Goal: Transaction & Acquisition: Purchase product/service

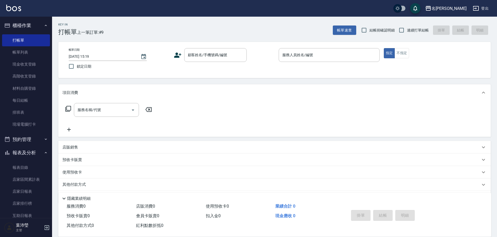
click at [214, 45] on div "帳單日期 [DATE] 15:19 鎖定日期 顧客姓名/手機號碼/編號 顧客姓名/手機號碼/編號 服務人員姓名/編號 服務人員姓名/編號 指定 不指定" at bounding box center [274, 60] width 433 height 36
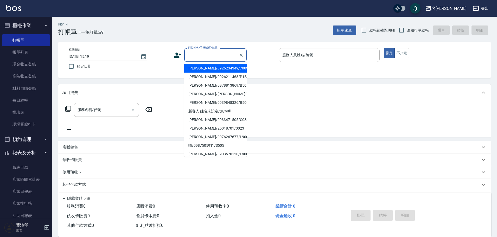
click at [207, 55] on input "顧客姓名/手機號碼/編號" at bounding box center [212, 54] width 50 height 9
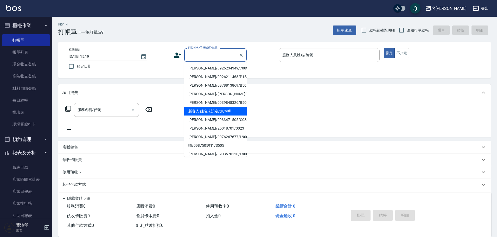
drag, startPoint x: 208, startPoint y: 112, endPoint x: 216, endPoint y: 106, distance: 9.4
click at [208, 112] on li "新客人 姓名未設定/無/null" at bounding box center [215, 111] width 62 height 9
type input "新客人 姓名未設定/無/null"
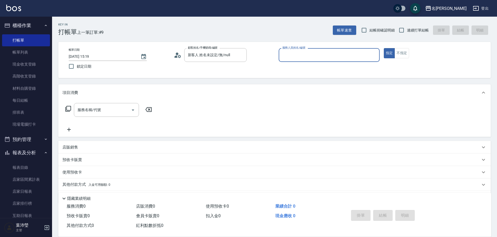
click at [290, 55] on input "服務人員姓名/編號" at bounding box center [329, 54] width 96 height 9
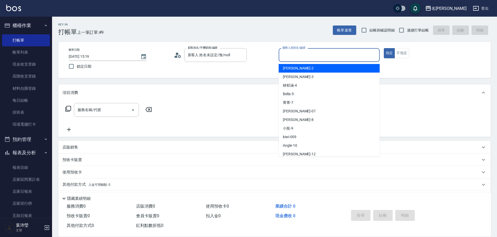
click at [282, 71] on div "敏卉 -2" at bounding box center [329, 68] width 101 height 9
type input "敏卉-2"
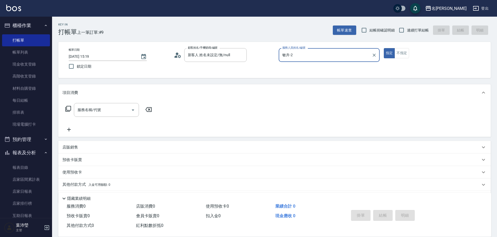
click at [66, 109] on icon at bounding box center [68, 109] width 6 height 6
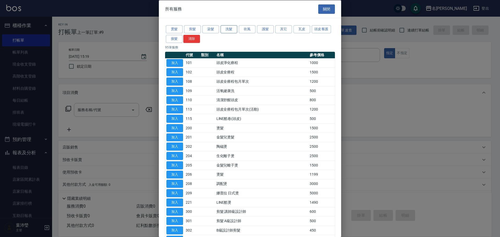
click at [226, 29] on button "洗髮" at bounding box center [228, 29] width 17 height 8
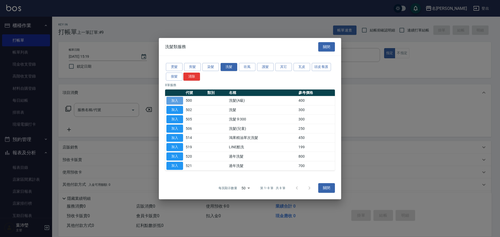
click at [179, 100] on button "加入" at bounding box center [174, 101] width 17 height 8
type input "洗髮(A級)(500)"
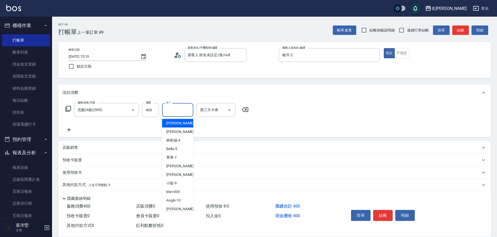
click at [171, 111] on input "洗-1" at bounding box center [177, 109] width 27 height 9
click at [187, 125] on div "慈均 -15" at bounding box center [177, 123] width 31 height 9
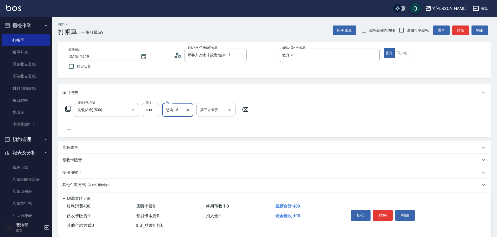
type input "慈均-15"
click at [68, 107] on icon at bounding box center [68, 109] width 6 height 6
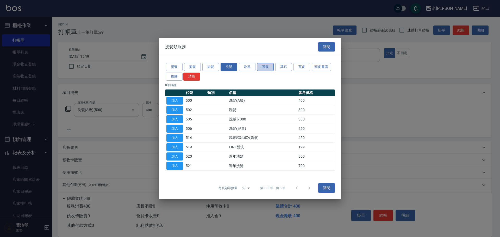
click at [263, 67] on button "護髮" at bounding box center [265, 67] width 17 height 8
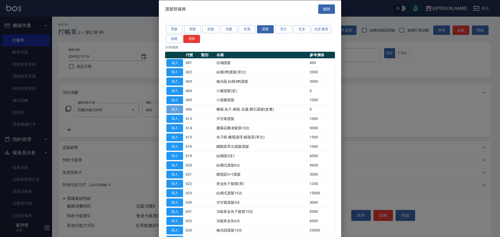
click at [179, 110] on button "加入" at bounding box center [174, 109] width 17 height 8
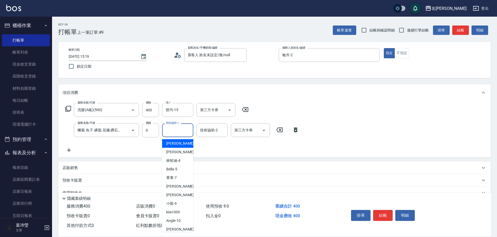
click at [182, 130] on input "技術協助-1" at bounding box center [177, 130] width 27 height 9
click at [171, 145] on span "敏卉 -2" at bounding box center [181, 143] width 31 height 5
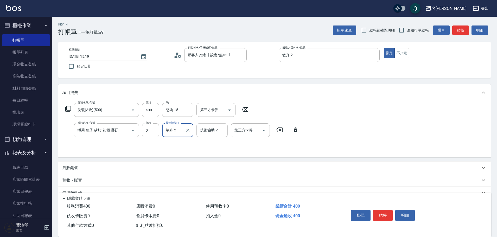
type input "敏卉-2"
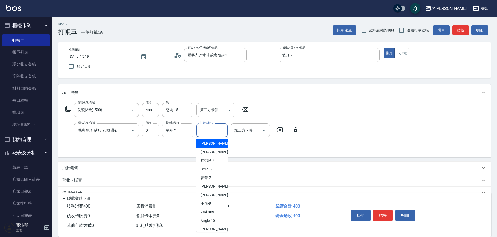
click at [209, 133] on input "技術協助-2" at bounding box center [212, 130] width 27 height 9
click at [212, 143] on span "慈均 -15" at bounding box center [217, 143] width 33 height 5
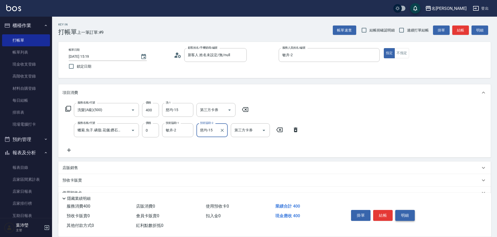
type input "慈均-15"
click at [404, 213] on button "明細" at bounding box center [405, 215] width 20 height 11
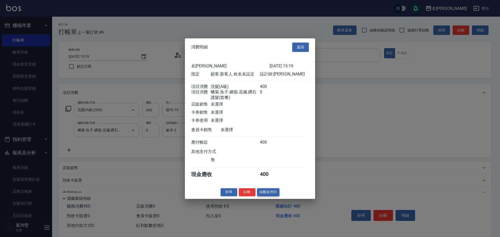
click at [273, 196] on button "結帳並列印" at bounding box center [268, 192] width 23 height 8
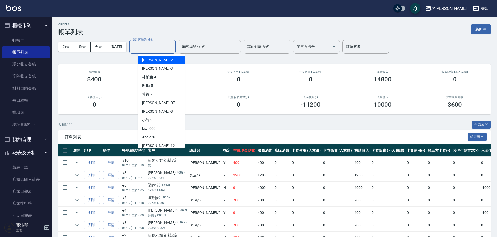
click at [149, 50] on input "設計師編號/姓名" at bounding box center [152, 46] width 42 height 9
click at [153, 59] on div "敏卉 -2" at bounding box center [161, 60] width 47 height 9
type input "敏卉-2"
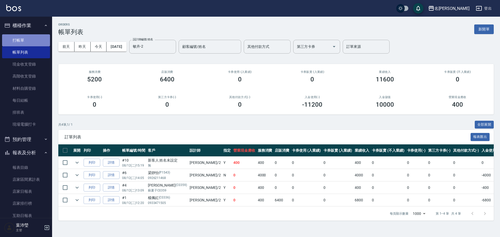
click at [36, 40] on link "打帳單" at bounding box center [26, 40] width 48 height 12
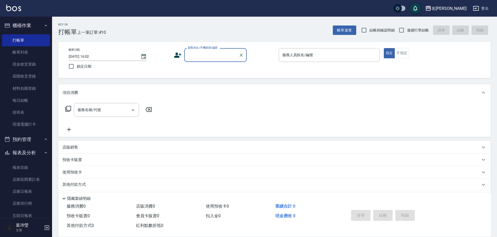
click at [200, 55] on input "顧客姓名/手機號碼/編號" at bounding box center [212, 54] width 50 height 9
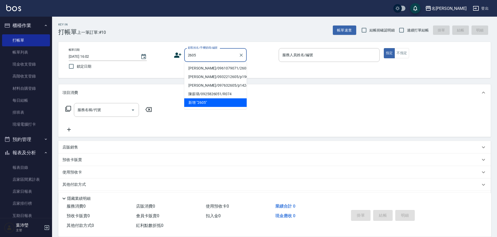
click at [212, 67] on li "[PERSON_NAME]/0961079071/2605" at bounding box center [215, 68] width 62 height 9
type input "[PERSON_NAME]/0961079071/2605"
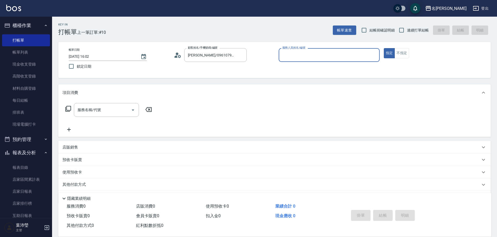
type input "敏卉-2"
click at [69, 108] on icon at bounding box center [68, 109] width 6 height 6
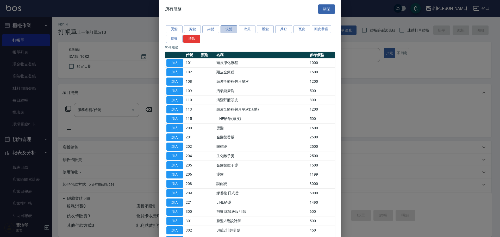
click at [226, 30] on button "洗髮" at bounding box center [228, 29] width 17 height 8
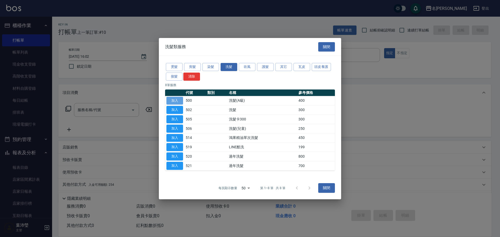
click at [183, 100] on button "加入" at bounding box center [174, 101] width 17 height 8
type input "洗髮(A級)(500)"
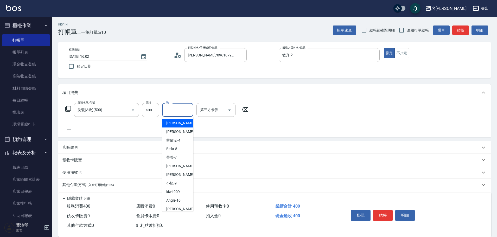
click at [177, 112] on input "洗-1" at bounding box center [177, 109] width 27 height 9
click at [166, 122] on div "慈均 -15" at bounding box center [177, 123] width 31 height 9
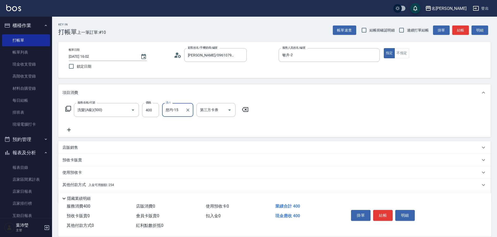
type input "慈均-15"
click at [72, 183] on p "其他付款方式 入金可用餘額: 254" at bounding box center [88, 185] width 52 height 6
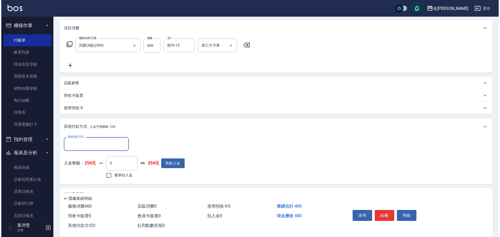
scroll to position [78, 0]
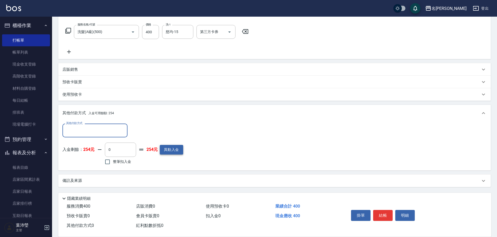
click at [173, 151] on button "異動入金" at bounding box center [171, 150] width 23 height 10
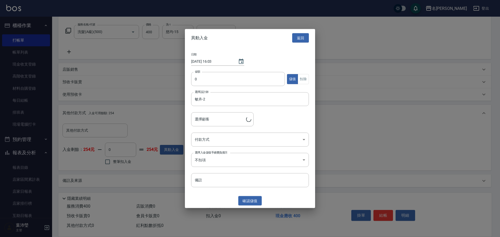
type input "[PERSON_NAME]/0961079071/2605"
click at [193, 80] on input "0" at bounding box center [238, 79] width 94 height 14
type input "10000"
click at [198, 139] on body "名留龍江 登出 櫃檯作業 打帳單 帳單列表 現金收支登錄 高階收支登錄 材料自購登錄 每日結帳 排班表 現場電腦打卡 預約管理 預約管理 單日預約紀錄 單週預…" at bounding box center [250, 79] width 500 height 315
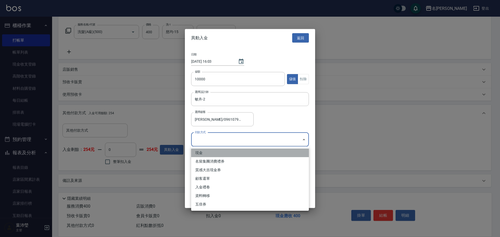
click at [202, 152] on li "現金" at bounding box center [250, 153] width 118 height 9
type input "現金"
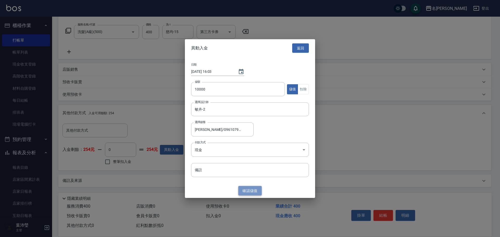
click at [253, 188] on button "確認 儲值" at bounding box center [249, 191] width 23 height 10
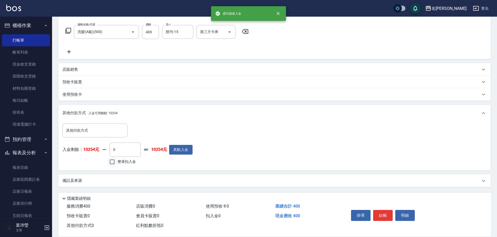
click at [112, 163] on input "整筆扣入金" at bounding box center [112, 161] width 11 height 11
checkbox input "true"
type input "400"
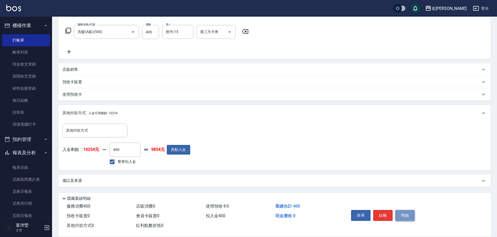
click at [403, 213] on button "明細" at bounding box center [405, 215] width 20 height 11
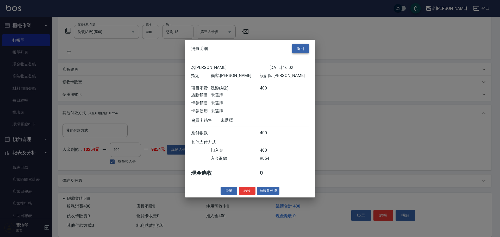
click at [299, 46] on button "返回" at bounding box center [300, 49] width 17 height 10
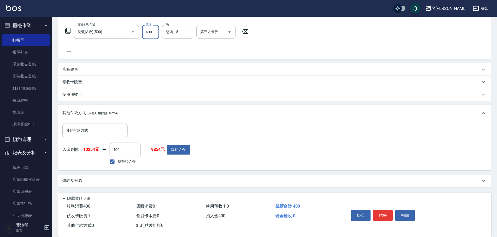
click at [156, 31] on input "400" at bounding box center [150, 32] width 17 height 14
type input "4"
type input "0"
type input "450"
click at [246, 72] on div "店販銷售" at bounding box center [274, 69] width 433 height 12
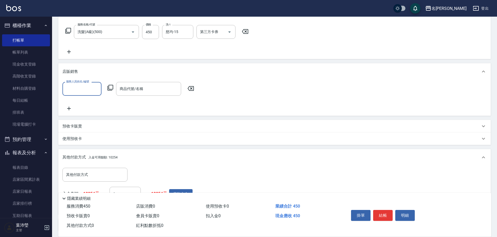
scroll to position [0, 0]
click at [192, 89] on icon at bounding box center [191, 88] width 6 height 5
click at [497, 218] on div "Key In 打帳單 上一筆訂單:#10 帳單速查 結帳前確認明細 連續打單結帳 掛單 結帳 明細 帳單日期 [DATE] 16:02 鎖定日期 顧客姓名/手…" at bounding box center [274, 110] width 445 height 343
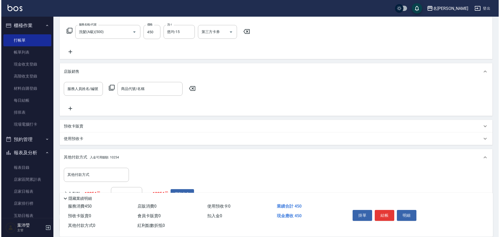
scroll to position [122, 0]
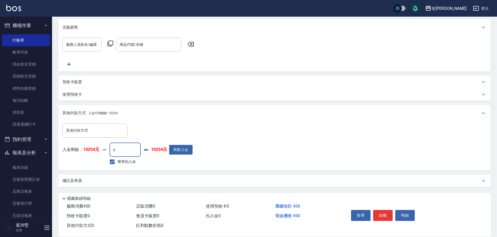
click at [117, 153] on input "0" at bounding box center [125, 150] width 31 height 14
drag, startPoint x: 115, startPoint y: 150, endPoint x: 109, endPoint y: 150, distance: 6.0
click at [109, 150] on div "入金剩餘： 10254元 0 ​ 整筆扣入金 10254元 異動入金" at bounding box center [127, 154] width 130 height 23
type input "450"
click at [401, 212] on button "明細" at bounding box center [405, 215] width 20 height 11
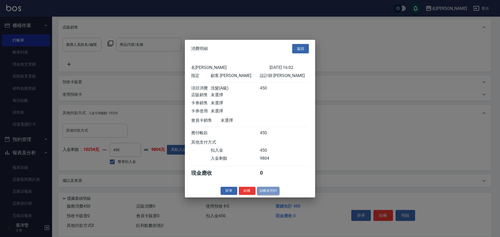
click at [268, 195] on button "結帳並列印" at bounding box center [268, 191] width 23 height 8
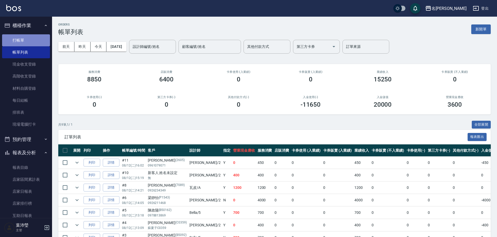
click at [27, 43] on link "打帳單" at bounding box center [26, 40] width 48 height 12
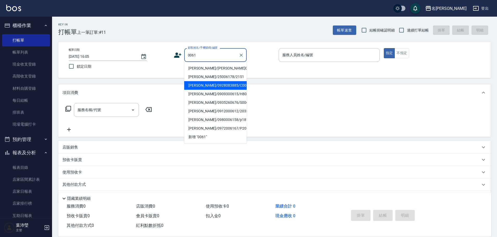
click at [229, 87] on li "[PERSON_NAME]/0928083885/C0061" at bounding box center [215, 85] width 62 height 9
type input "[PERSON_NAME]/0928083885/C0061"
type input "敏卉-2"
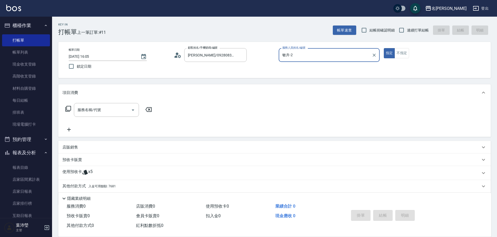
click at [68, 109] on icon at bounding box center [68, 109] width 6 height 6
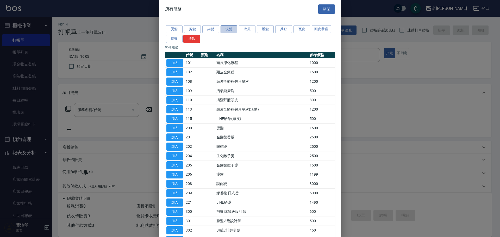
click at [230, 31] on button "洗髮" at bounding box center [228, 29] width 17 height 8
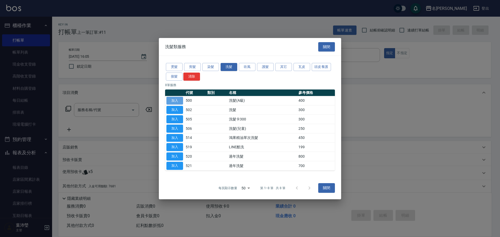
click at [179, 100] on button "加入" at bounding box center [174, 101] width 17 height 8
type input "洗髮(A級)(500)"
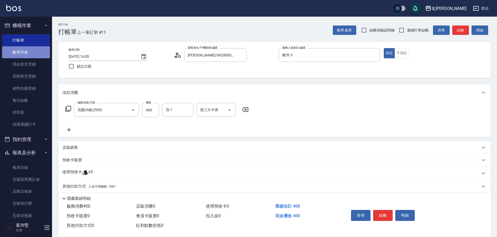
click at [31, 53] on link "帳單列表" at bounding box center [26, 52] width 48 height 12
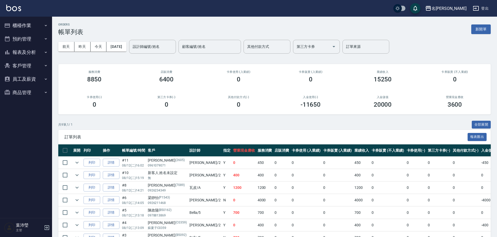
drag, startPoint x: 475, startPoint y: 28, endPoint x: 466, endPoint y: 28, distance: 8.6
click at [475, 28] on button "新開單" at bounding box center [481, 29] width 20 height 10
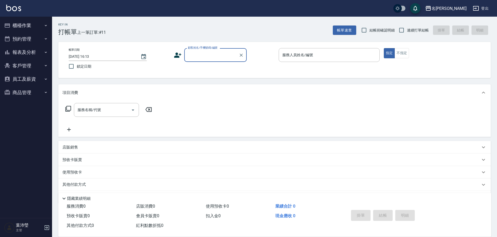
click at [200, 51] on input "顧客姓名/手機號碼/編號" at bounding box center [212, 54] width 50 height 9
type input "玲"
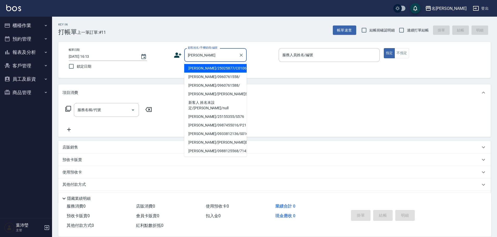
click at [227, 66] on li "林美華/25025877/C0106" at bounding box center [215, 68] width 62 height 9
type input "林美華/25025877/C0106"
type input "Angle-10"
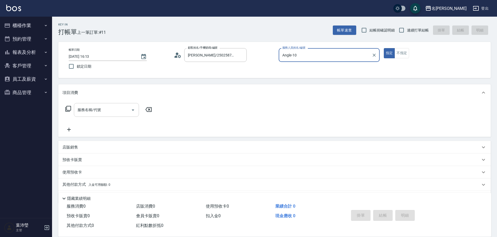
click at [127, 112] on input "服務名稱/代號" at bounding box center [102, 109] width 53 height 9
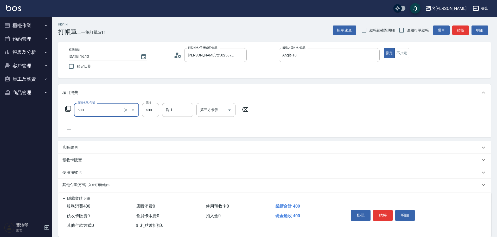
type input "洗髮(A級)(500)"
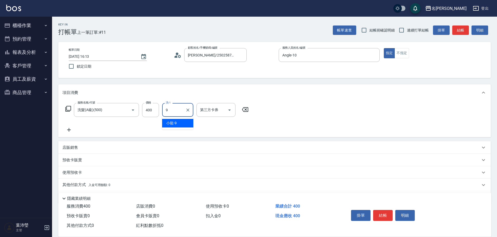
type input "小龍-9"
click at [377, 216] on button "結帳" at bounding box center [383, 215] width 20 height 11
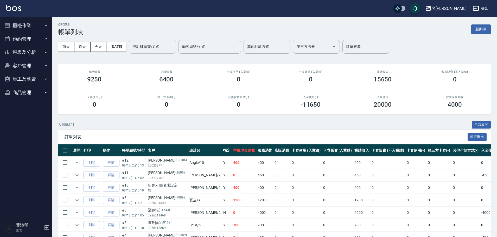
click at [147, 43] on div "設計師編號/姓名 設計師編號/姓名" at bounding box center [152, 47] width 47 height 14
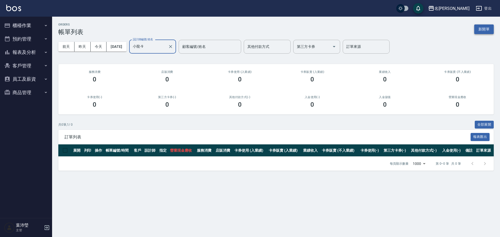
type input "小龍-9"
click at [485, 25] on button "新開單" at bounding box center [484, 29] width 20 height 10
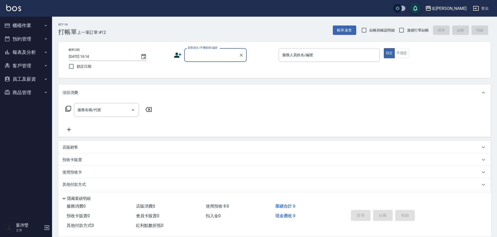
click at [215, 59] on input "顧客姓名/手機號碼/編號" at bounding box center [212, 54] width 50 height 9
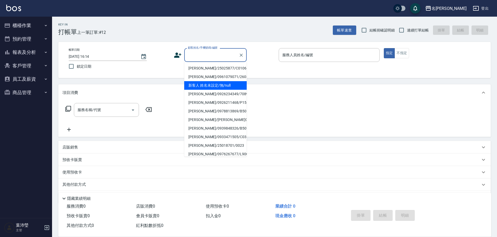
click at [222, 82] on li "新客人 姓名未設定/無/null" at bounding box center [215, 85] width 62 height 9
type input "新客人 姓名未設定/無/null"
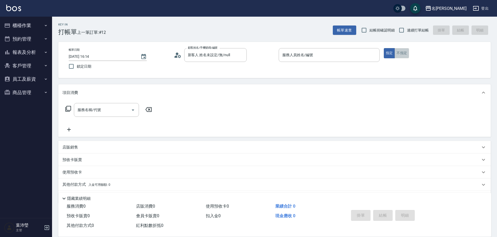
drag, startPoint x: 405, startPoint y: 57, endPoint x: 368, endPoint y: 57, distance: 37.0
click at [405, 57] on button "不指定" at bounding box center [402, 53] width 15 height 10
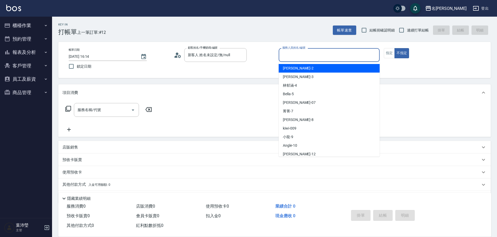
click at [368, 57] on input "服務人員姓名/編號" at bounding box center [329, 54] width 96 height 9
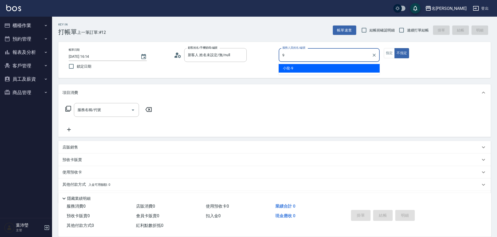
type input "小龍-9"
type button "false"
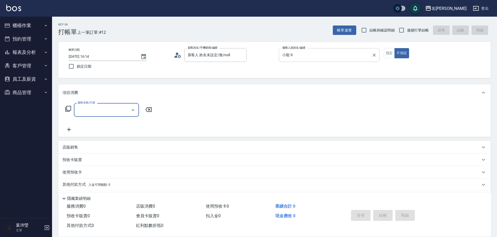
type input "3"
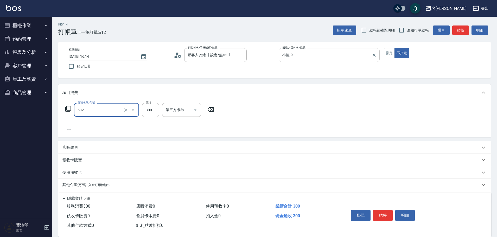
type input "洗髮(502)"
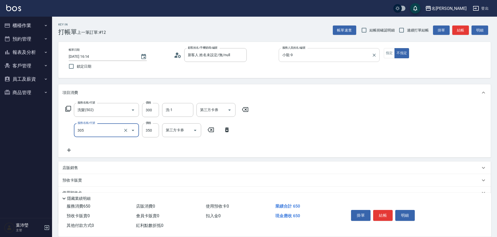
type input "不指定剪髮(305)"
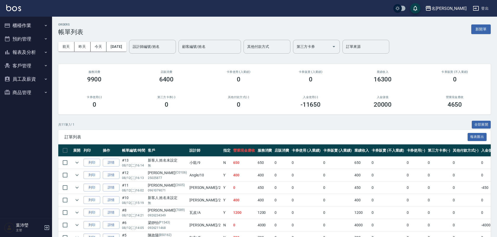
click at [481, 30] on button "新開單" at bounding box center [481, 29] width 20 height 10
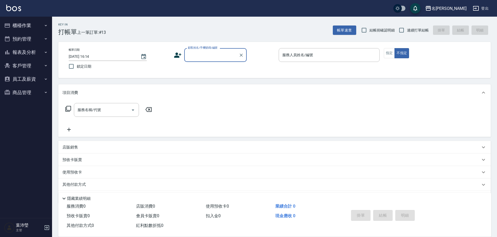
click at [235, 54] on input "顧客姓名/手機號碼/編號" at bounding box center [212, 54] width 50 height 9
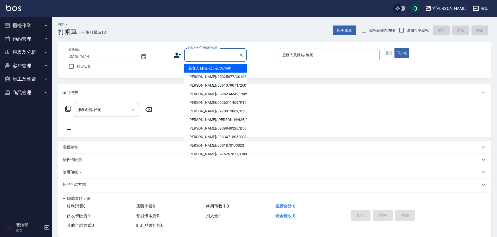
click at [231, 66] on li "新客人 姓名未設定/無/null" at bounding box center [215, 68] width 62 height 9
type input "新客人 姓名未設定/無/null"
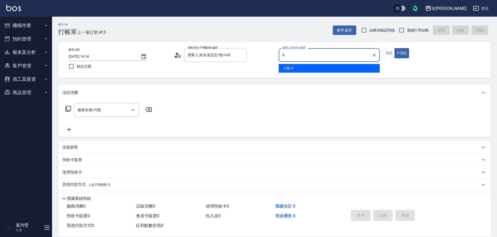
type input "小龍-9"
type button "false"
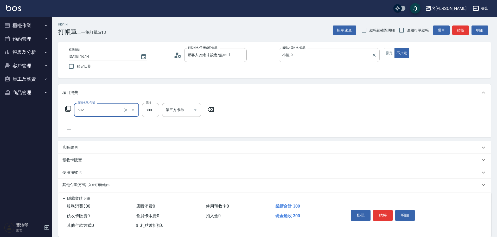
type input "洗髮(502)"
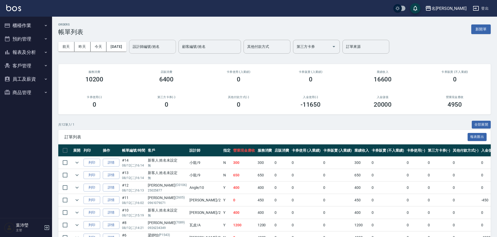
click at [169, 49] on input "設計師編號/姓名" at bounding box center [152, 46] width 42 height 9
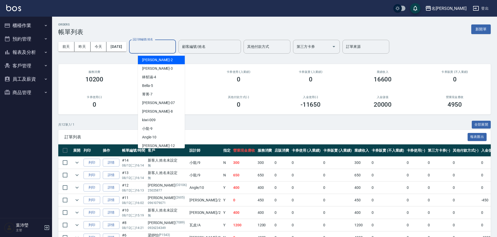
type input "8"
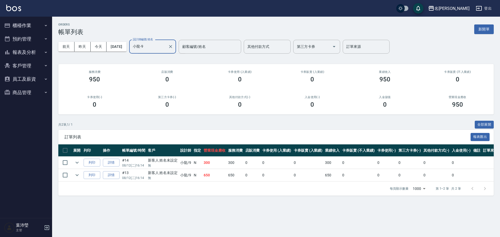
type input "小龍-9"
click at [44, 65] on icon "button" at bounding box center [46, 66] width 4 height 4
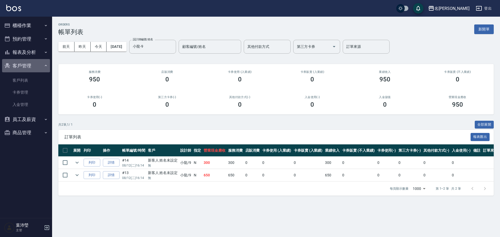
click at [44, 63] on button "客戶管理" at bounding box center [26, 66] width 48 height 14
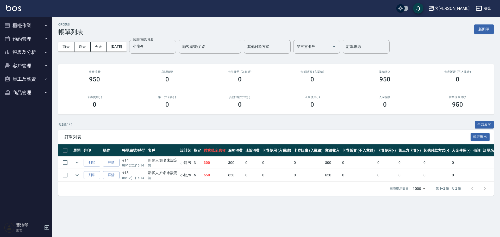
click at [45, 48] on button "報表及分析" at bounding box center [26, 53] width 48 height 14
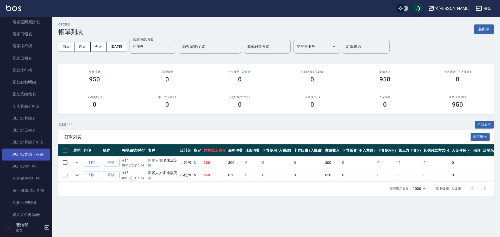
scroll to position [104, 0]
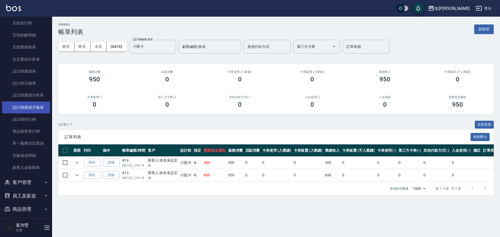
click at [36, 108] on link "設計師業績月報表" at bounding box center [26, 108] width 48 height 12
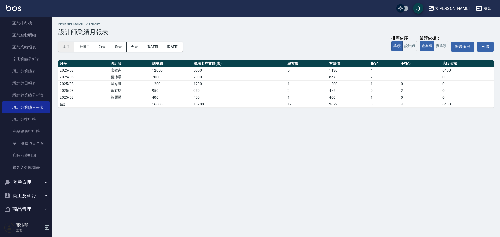
click at [66, 45] on button "本月" at bounding box center [66, 47] width 16 height 10
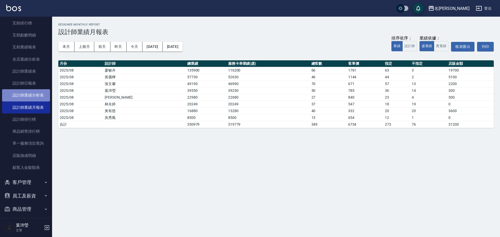
click at [39, 94] on link "設計師業績分析表" at bounding box center [26, 95] width 48 height 12
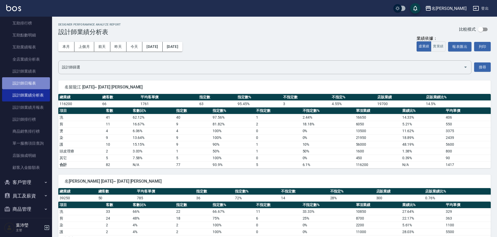
click at [36, 86] on link "設計師日報表" at bounding box center [26, 83] width 48 height 12
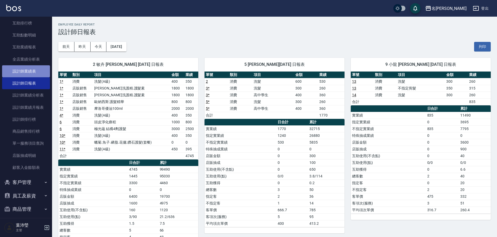
click at [35, 77] on link "設計師業績表" at bounding box center [26, 71] width 48 height 12
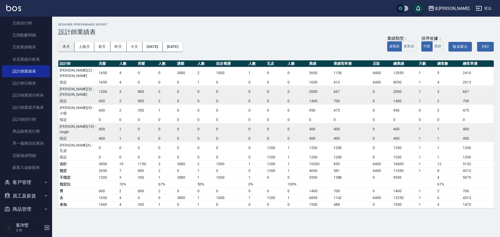
click at [61, 50] on button "本月" at bounding box center [66, 47] width 16 height 10
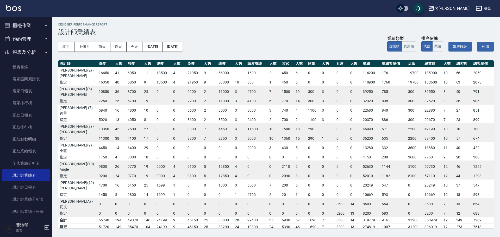
click at [22, 29] on button "櫃檯作業" at bounding box center [26, 26] width 48 height 14
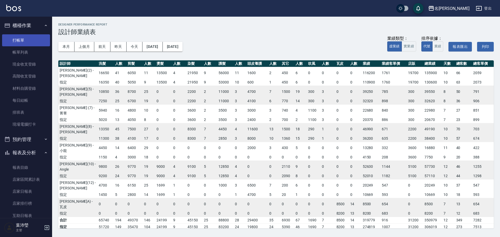
click at [21, 40] on link "打帳單" at bounding box center [26, 40] width 48 height 12
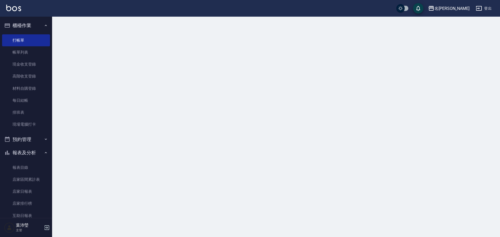
click at [35, 154] on button "報表及分析" at bounding box center [26, 153] width 48 height 14
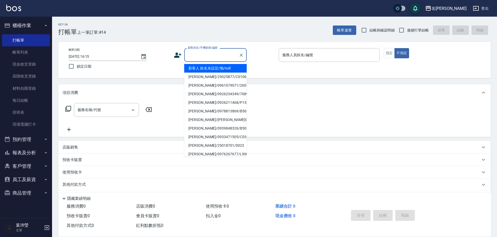
click at [193, 54] on input "顧客姓名/手機號碼/編號" at bounding box center [212, 54] width 50 height 9
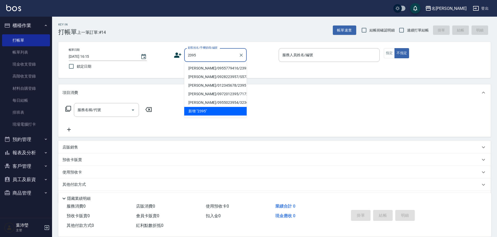
click at [207, 68] on li "林秋麗/0955779416/2395" at bounding box center [215, 68] width 62 height 9
type input "林秋麗/0955779416/2395"
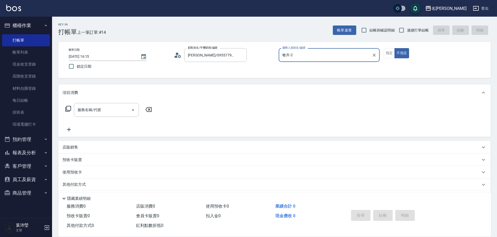
type input "敏卉-2"
click at [387, 55] on button "指定" at bounding box center [389, 53] width 11 height 10
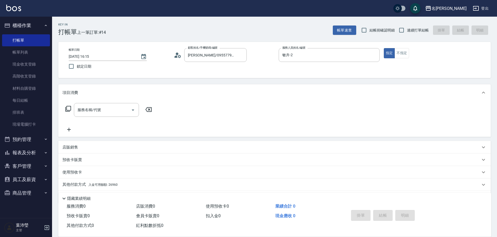
click at [68, 108] on icon at bounding box center [68, 109] width 6 height 6
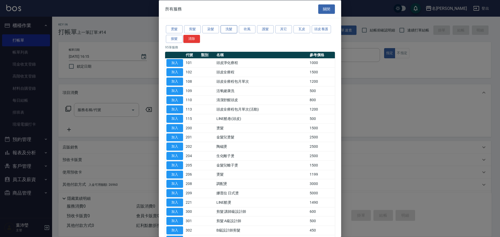
click at [230, 29] on button "洗髮" at bounding box center [228, 29] width 17 height 8
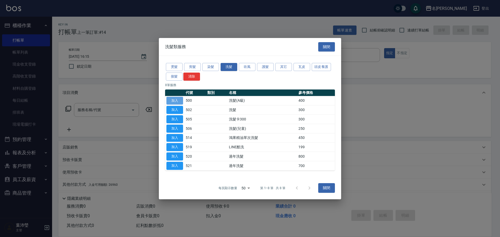
click at [174, 101] on button "加入" at bounding box center [174, 101] width 17 height 8
type input "洗髮(A級)(500)"
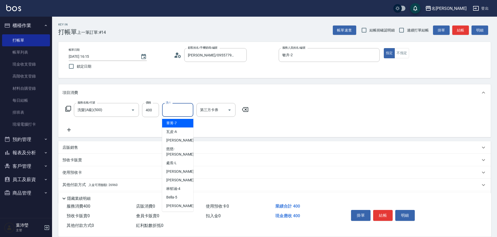
click at [171, 111] on input "洗-1" at bounding box center [177, 109] width 27 height 9
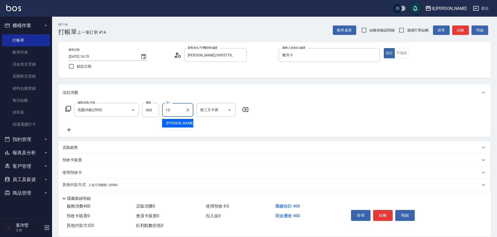
click at [183, 123] on div "慈均 -15" at bounding box center [177, 123] width 31 height 9
type input "慈均-15"
drag, startPoint x: 75, startPoint y: 184, endPoint x: 99, endPoint y: 183, distance: 24.5
click at [75, 184] on p "其他付款方式 入金可用餘額: 26960" at bounding box center [89, 185] width 55 height 6
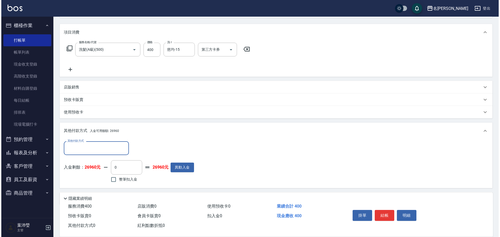
scroll to position [78, 0]
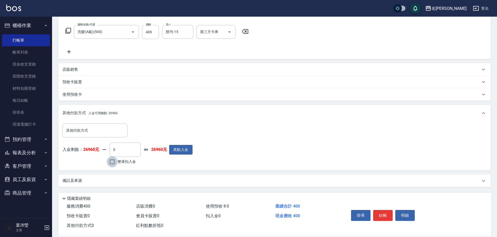
click at [113, 162] on input "整筆扣入金" at bounding box center [112, 161] width 11 height 11
checkbox input "true"
type input "400"
click at [407, 211] on button "明細" at bounding box center [405, 215] width 20 height 11
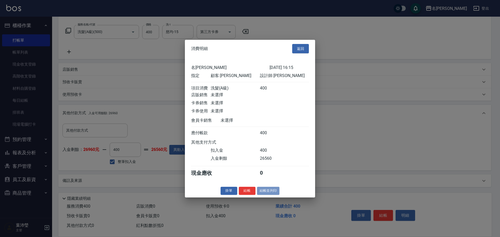
click at [270, 195] on button "結帳並列印" at bounding box center [268, 191] width 23 height 8
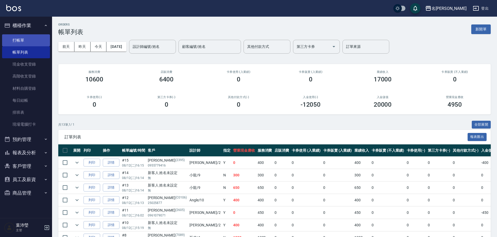
click at [21, 38] on link "打帳單" at bounding box center [26, 40] width 48 height 12
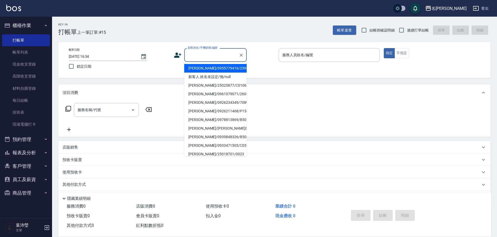
click at [209, 55] on input "顧客姓名/手機號碼/編號" at bounding box center [212, 54] width 50 height 9
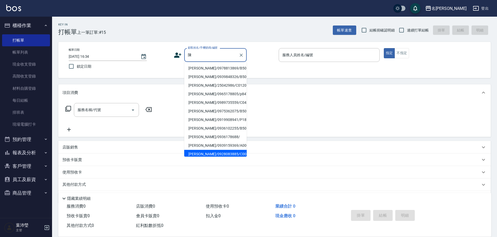
click at [219, 152] on li "[PERSON_NAME]/0928083885/C0061" at bounding box center [215, 154] width 62 height 9
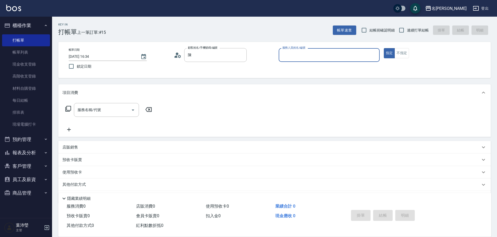
type input "[PERSON_NAME]/0928083885/C0061"
type input "敏卉-2"
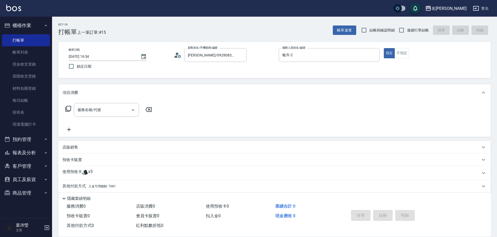
click at [70, 109] on icon at bounding box center [68, 109] width 6 height 6
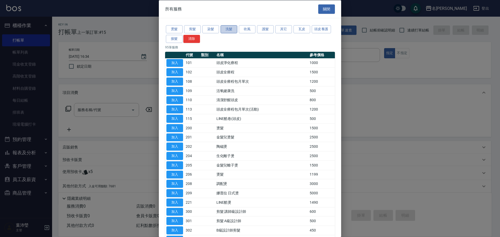
click at [223, 30] on button "洗髮" at bounding box center [228, 29] width 17 height 8
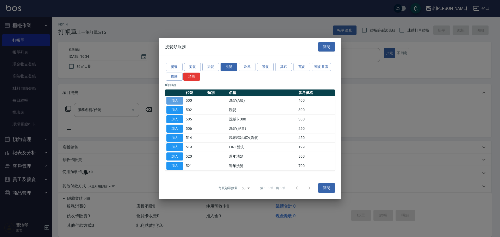
click at [176, 101] on button "加入" at bounding box center [174, 101] width 17 height 8
type input "洗髮(A級)(500)"
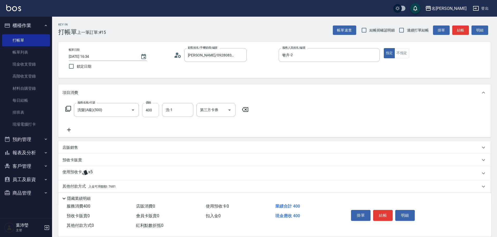
click at [152, 112] on input "400" at bounding box center [150, 110] width 17 height 14
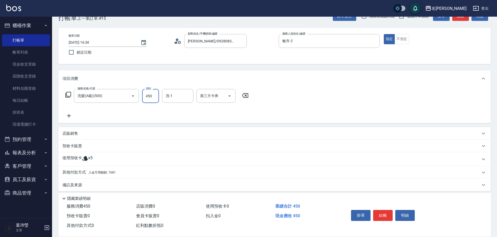
scroll to position [18, 0]
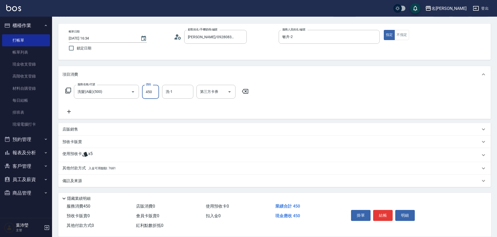
type input "450"
click at [78, 165] on div "其他付款方式 入金可用餘額: 7681" at bounding box center [274, 168] width 433 height 12
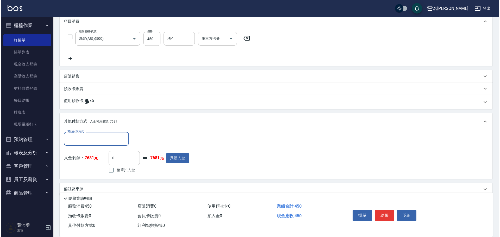
scroll to position [80, 0]
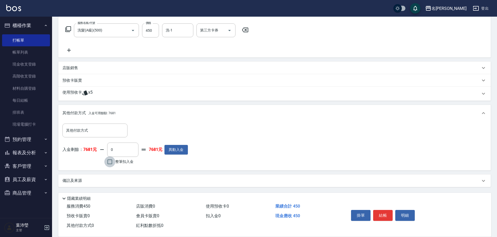
click at [109, 162] on input "整筆扣入金" at bounding box center [109, 161] width 11 height 11
checkbox input "true"
type input "450"
click at [408, 211] on button "明細" at bounding box center [405, 215] width 20 height 11
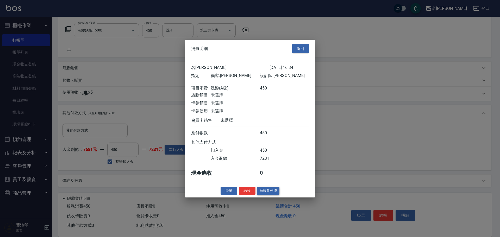
click at [274, 194] on button "結帳並列印" at bounding box center [268, 191] width 23 height 8
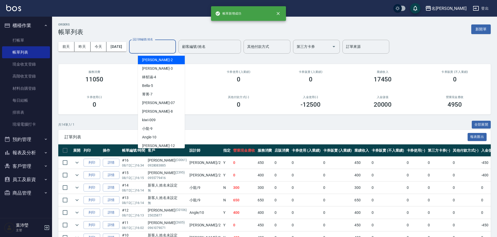
click at [154, 48] on input "設計師編號/姓名" at bounding box center [152, 46] width 42 height 9
drag, startPoint x: 159, startPoint y: 58, endPoint x: 159, endPoint y: 55, distance: 3.6
click at [159, 56] on div "敏卉 -2" at bounding box center [161, 60] width 47 height 9
type input "敏卉-2"
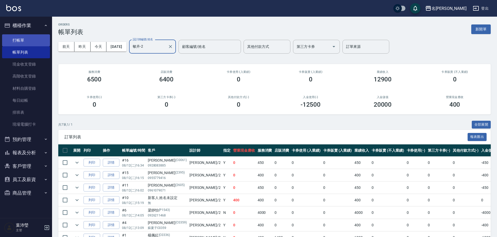
click at [24, 39] on link "打帳單" at bounding box center [26, 40] width 48 height 12
